Goal: Task Accomplishment & Management: Complete application form

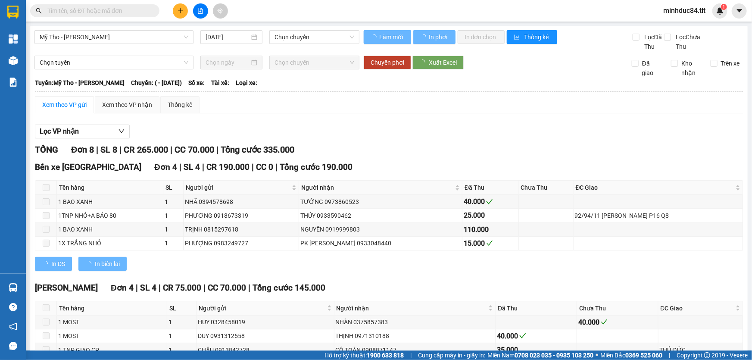
type input "[DATE]"
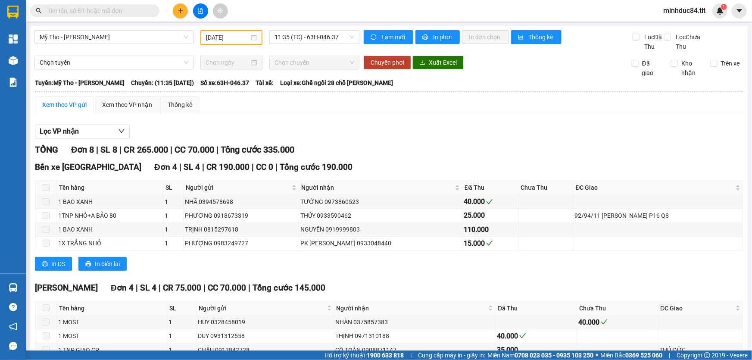
click at [185, 11] on button at bounding box center [180, 10] width 15 height 15
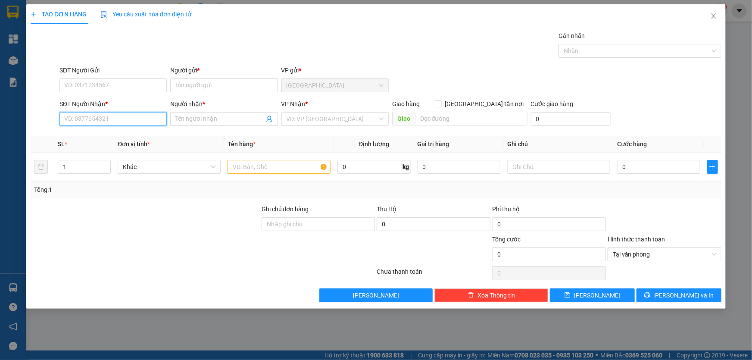
drag, startPoint x: 95, startPoint y: 125, endPoint x: 150, endPoint y: 112, distance: 57.1
click at [96, 125] on input "SĐT Người Nhận *" at bounding box center [112, 119] width 107 height 14
type input "0947758858"
click at [151, 137] on div "0947758858 - HÂN" at bounding box center [113, 135] width 97 height 9
type input "HÂN"
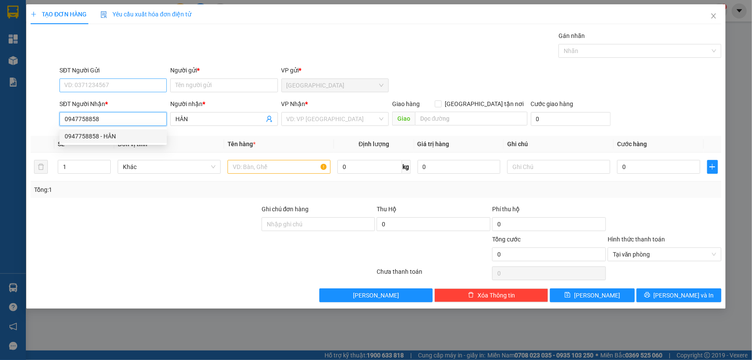
type input "0947758858"
click at [142, 79] on input "SĐT Người Gửi" at bounding box center [112, 85] width 107 height 14
click at [112, 112] on div "0947758858 - HÂN" at bounding box center [113, 116] width 97 height 9
type input "0947758858"
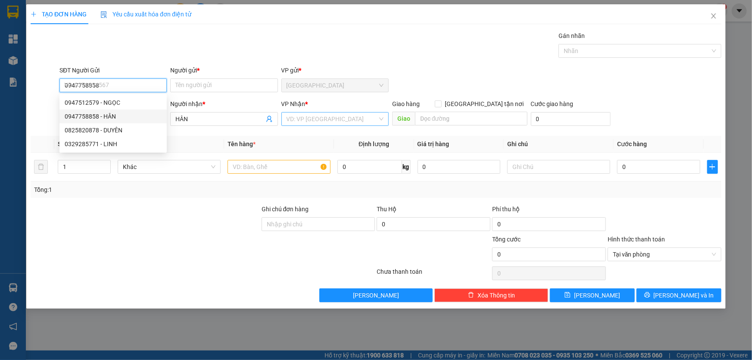
type input "HÂN"
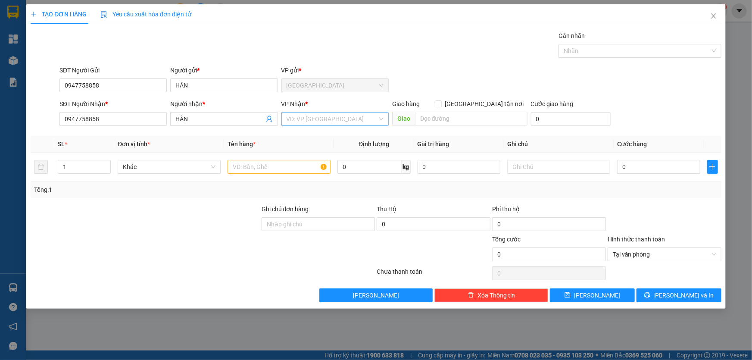
click at [324, 122] on input "search" at bounding box center [332, 118] width 91 height 13
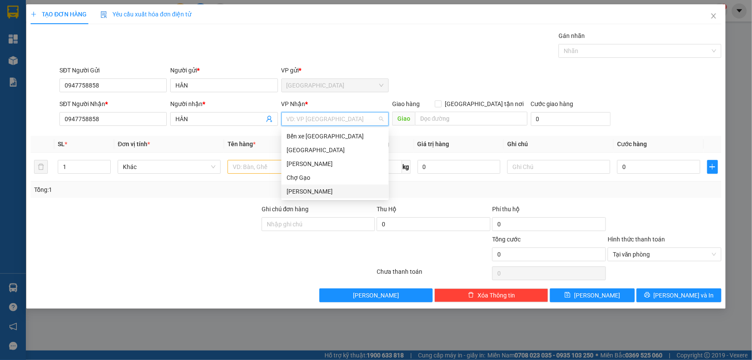
click at [322, 195] on div "[PERSON_NAME]" at bounding box center [335, 191] width 97 height 9
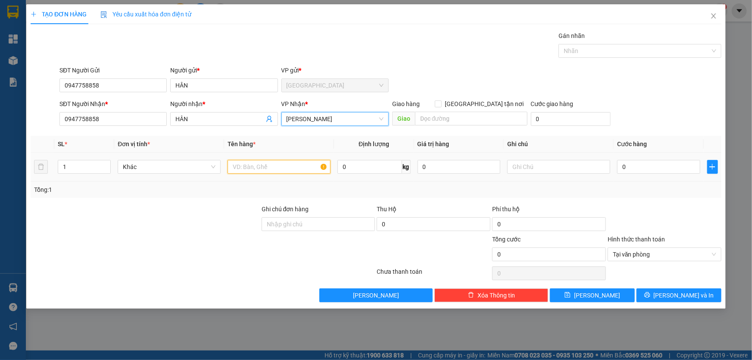
click at [274, 169] on input "text" at bounding box center [279, 167] width 103 height 14
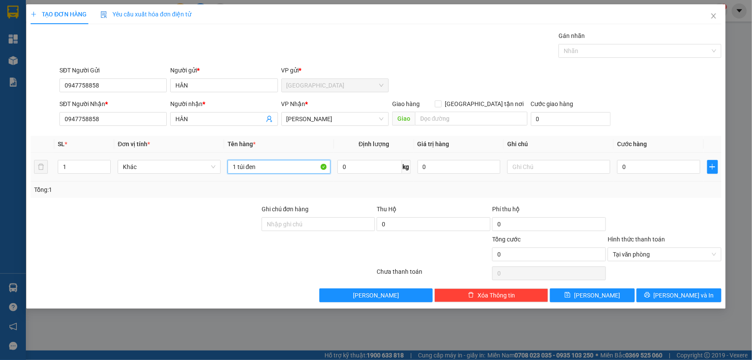
type input "1 túi đen"
drag, startPoint x: 673, startPoint y: 173, endPoint x: 665, endPoint y: 168, distance: 9.0
click at [672, 173] on div "0" at bounding box center [658, 166] width 83 height 17
click at [687, 164] on input "0" at bounding box center [658, 167] width 83 height 14
type input "2"
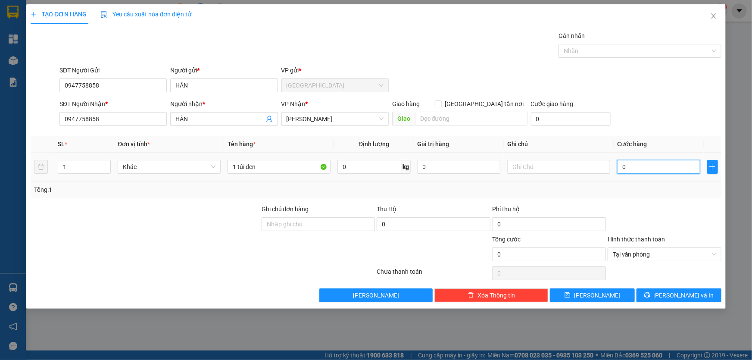
type input "2"
type input "20"
type input "20.000"
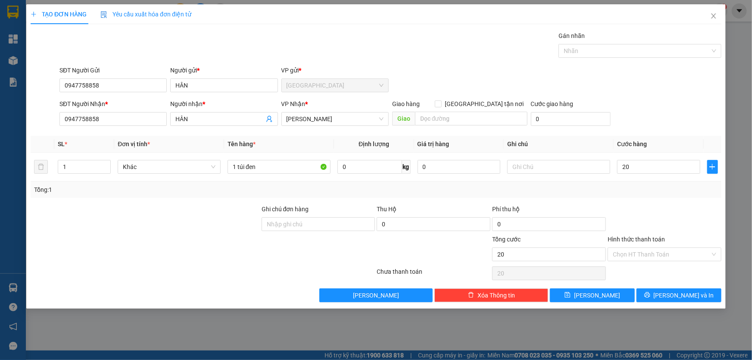
type input "20.000"
click at [690, 211] on div at bounding box center [664, 219] width 115 height 30
click at [705, 291] on button "[PERSON_NAME] và In" at bounding box center [679, 295] width 85 height 14
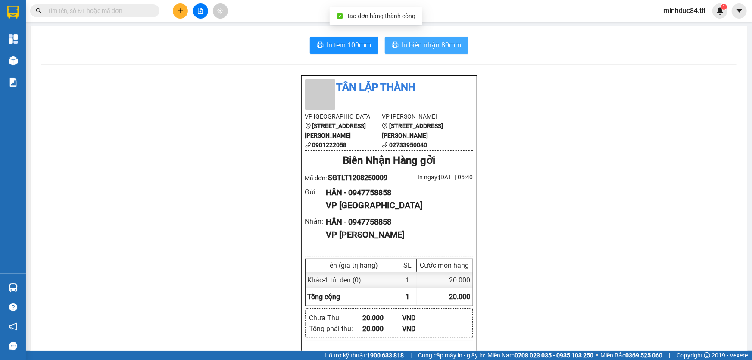
drag, startPoint x: 445, startPoint y: 50, endPoint x: 430, endPoint y: 45, distance: 15.5
click at [445, 51] on button "In biên nhận 80mm" at bounding box center [427, 45] width 84 height 17
click at [334, 48] on span "In tem 100mm" at bounding box center [349, 45] width 44 height 11
click at [184, 17] on div at bounding box center [200, 10] width 65 height 15
click at [181, 14] on button at bounding box center [180, 10] width 15 height 15
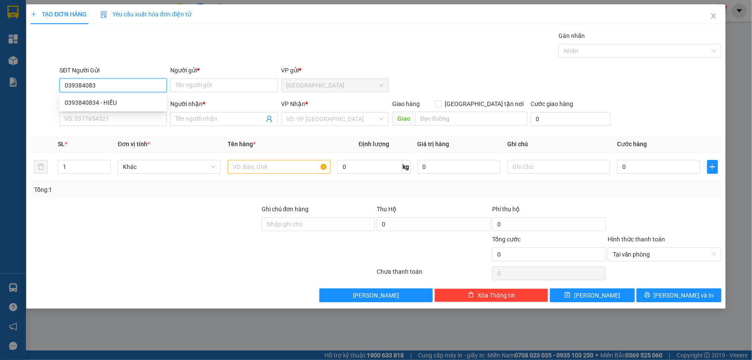
type input "0393840834"
type input "HIẾU"
type input "0393840834"
click at [130, 123] on input "SĐT Người Nhận *" at bounding box center [112, 119] width 107 height 14
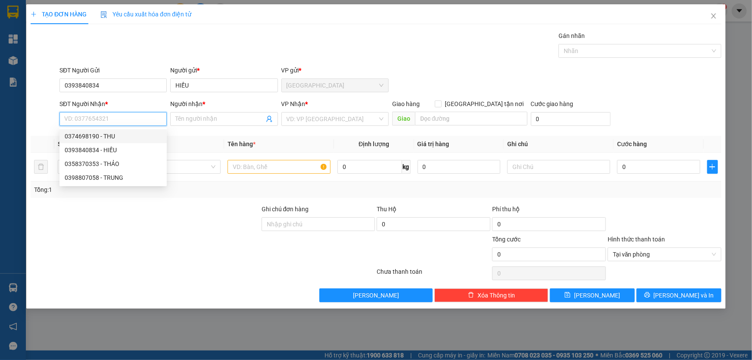
click at [129, 138] on div "0374698190 - THU" at bounding box center [113, 135] width 97 height 9
type input "0374698190"
type input "THU"
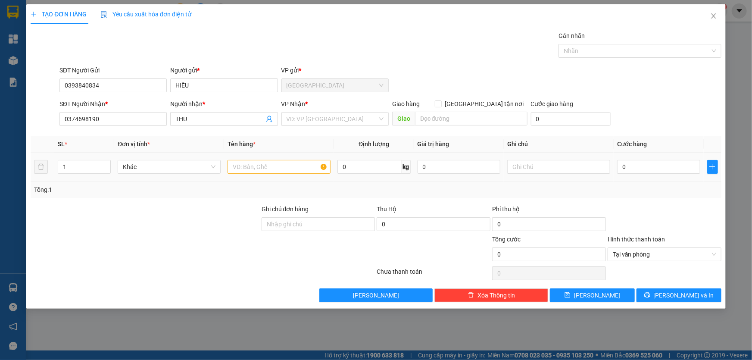
click at [261, 173] on div at bounding box center [279, 166] width 103 height 17
click at [263, 168] on input "text" at bounding box center [279, 167] width 103 height 14
click at [246, 165] on input "1túia giấy" at bounding box center [279, 167] width 103 height 14
type input "1túi giấy"
click at [131, 116] on input "0374698190" at bounding box center [112, 119] width 107 height 14
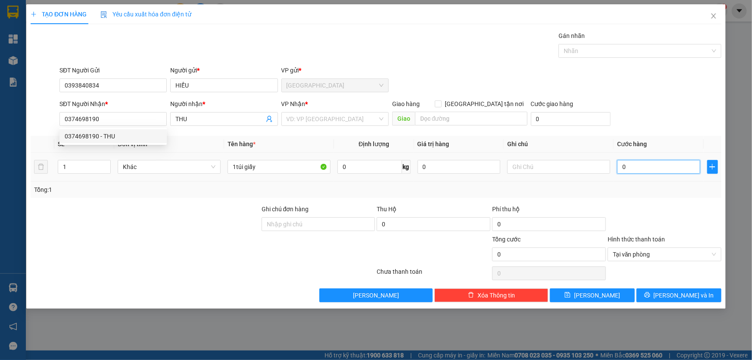
click at [643, 168] on input "0" at bounding box center [658, 167] width 83 height 14
type input "2"
type input "20"
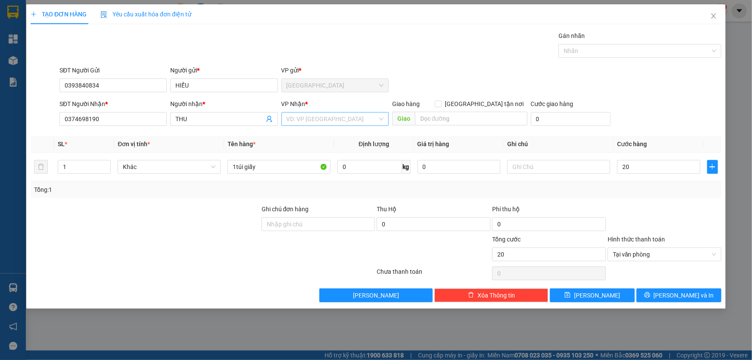
type input "20.000"
drag, startPoint x: 309, startPoint y: 121, endPoint x: 313, endPoint y: 125, distance: 4.9
click at [308, 122] on input "search" at bounding box center [332, 118] width 91 height 13
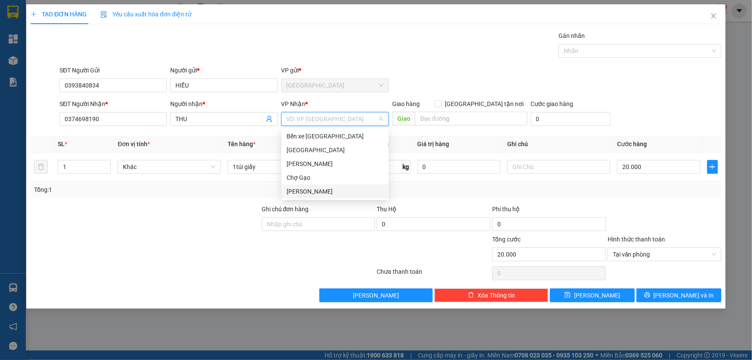
click at [321, 187] on div "[PERSON_NAME]" at bounding box center [335, 191] width 97 height 9
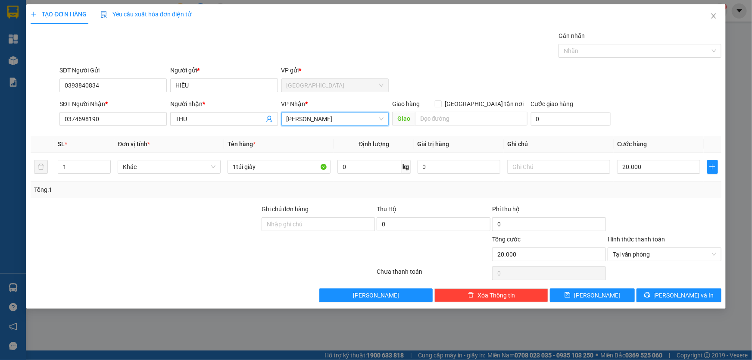
click at [708, 232] on div at bounding box center [664, 219] width 115 height 30
click at [683, 293] on span "[PERSON_NAME] và In" at bounding box center [684, 294] width 60 height 9
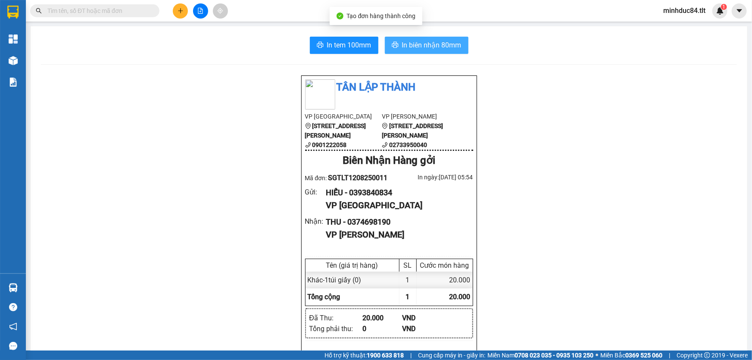
click at [390, 41] on button "In biên nhận 80mm" at bounding box center [427, 45] width 84 height 17
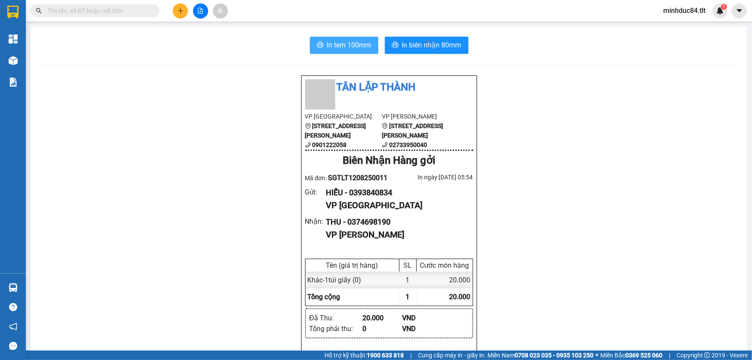
click at [336, 52] on button "In tem 100mm" at bounding box center [344, 45] width 69 height 17
